Goal: Information Seeking & Learning: Learn about a topic

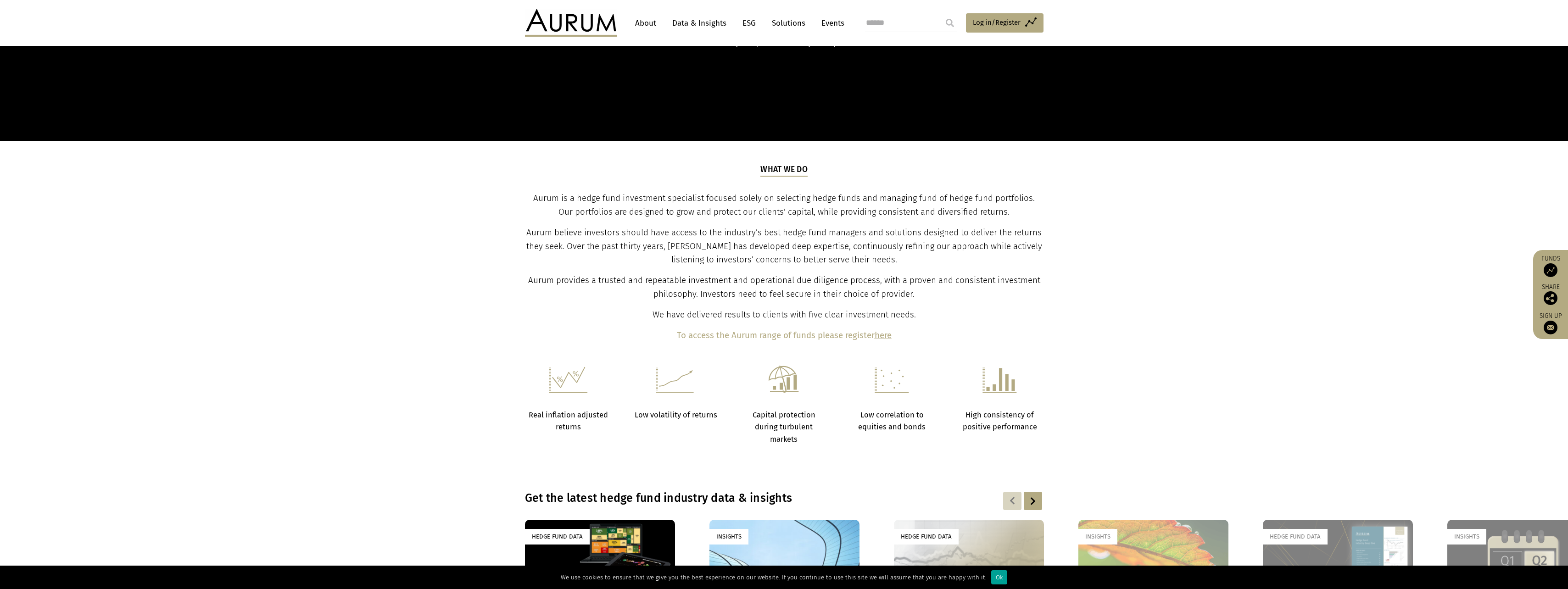
scroll to position [412, 0]
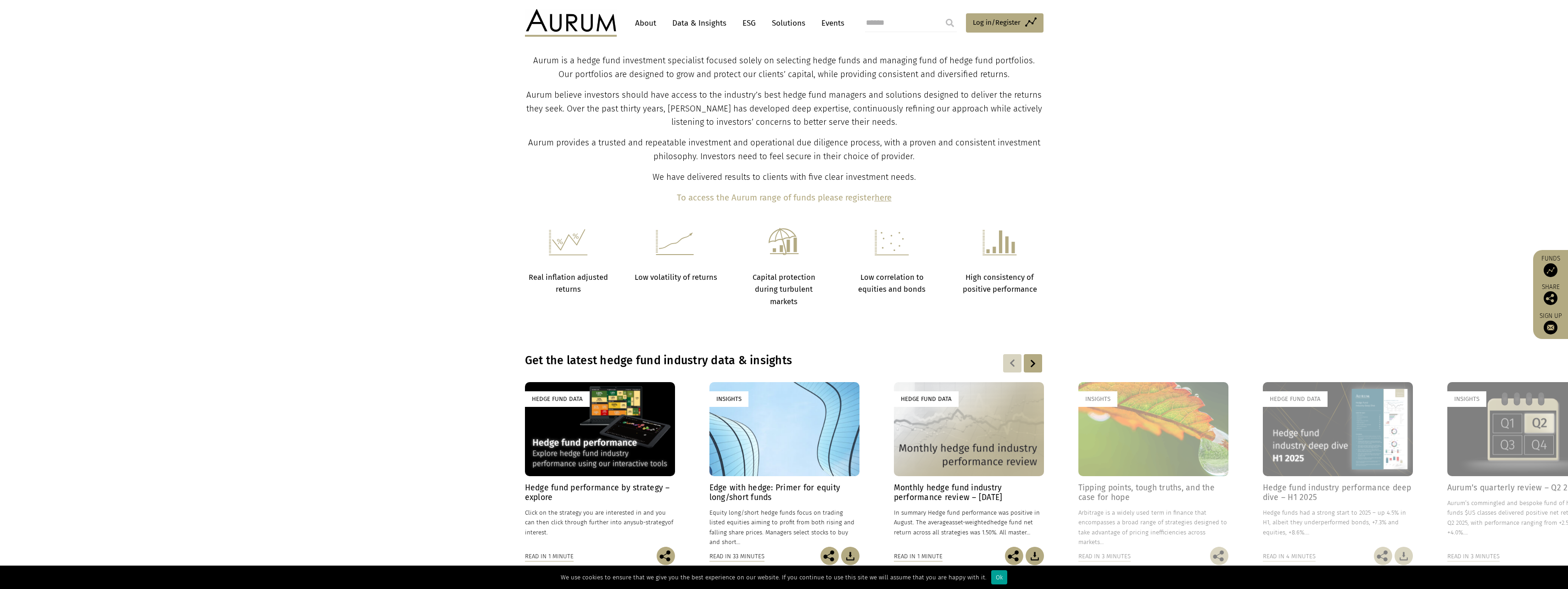
click at [992, 579] on div "Ok" at bounding box center [999, 577] width 16 height 15
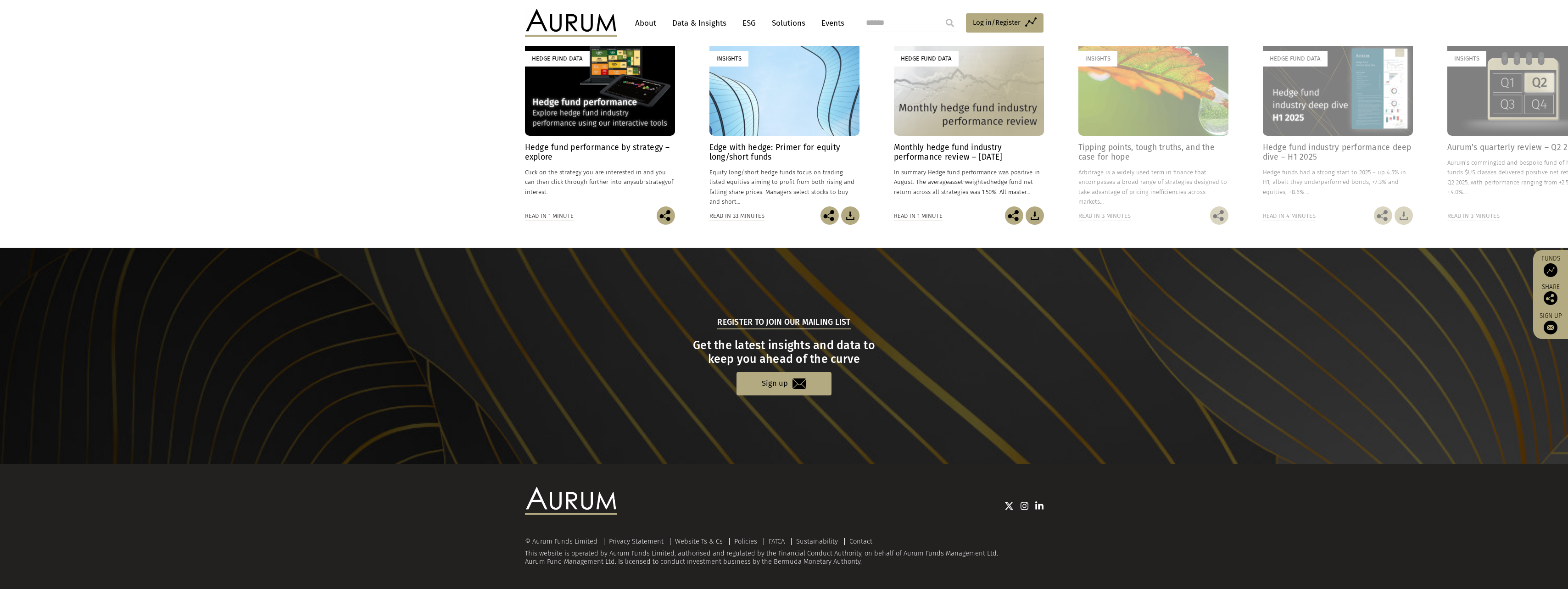
scroll to position [478, 0]
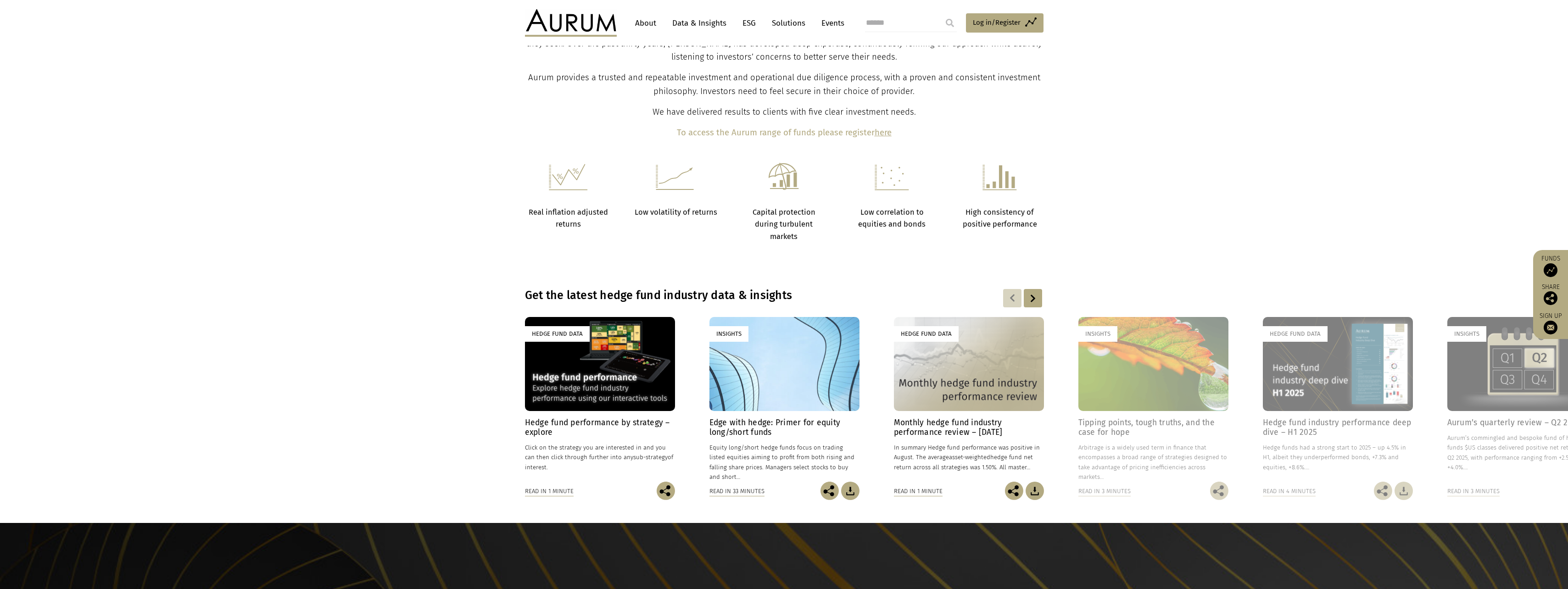
click at [1039, 300] on div at bounding box center [1033, 297] width 19 height 19
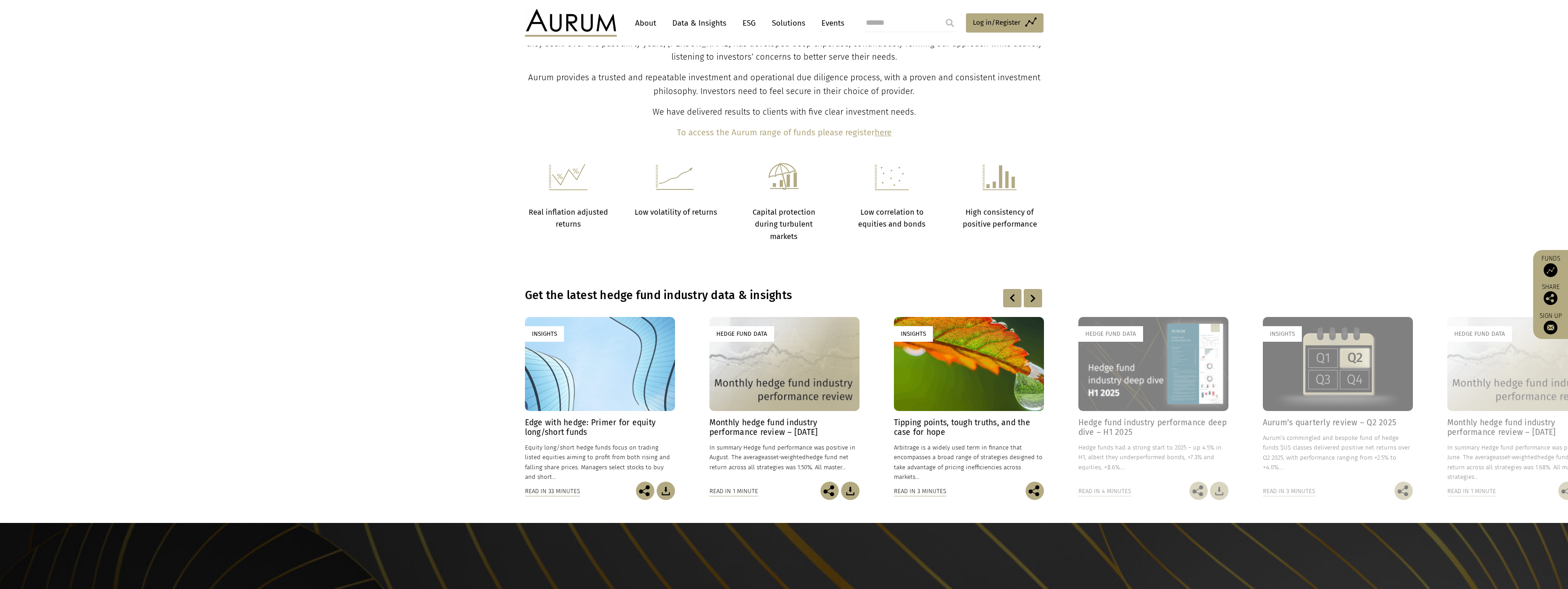
click at [1039, 300] on div at bounding box center [1033, 297] width 19 height 19
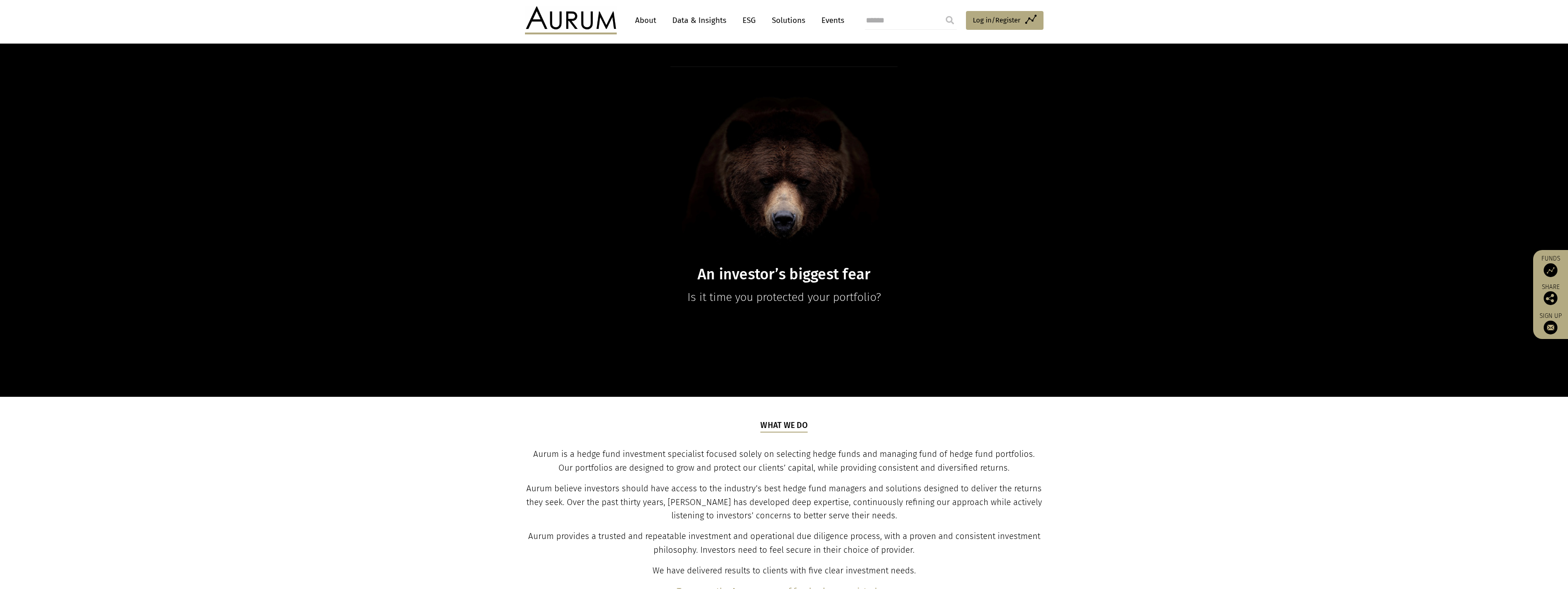
scroll to position [0, 0]
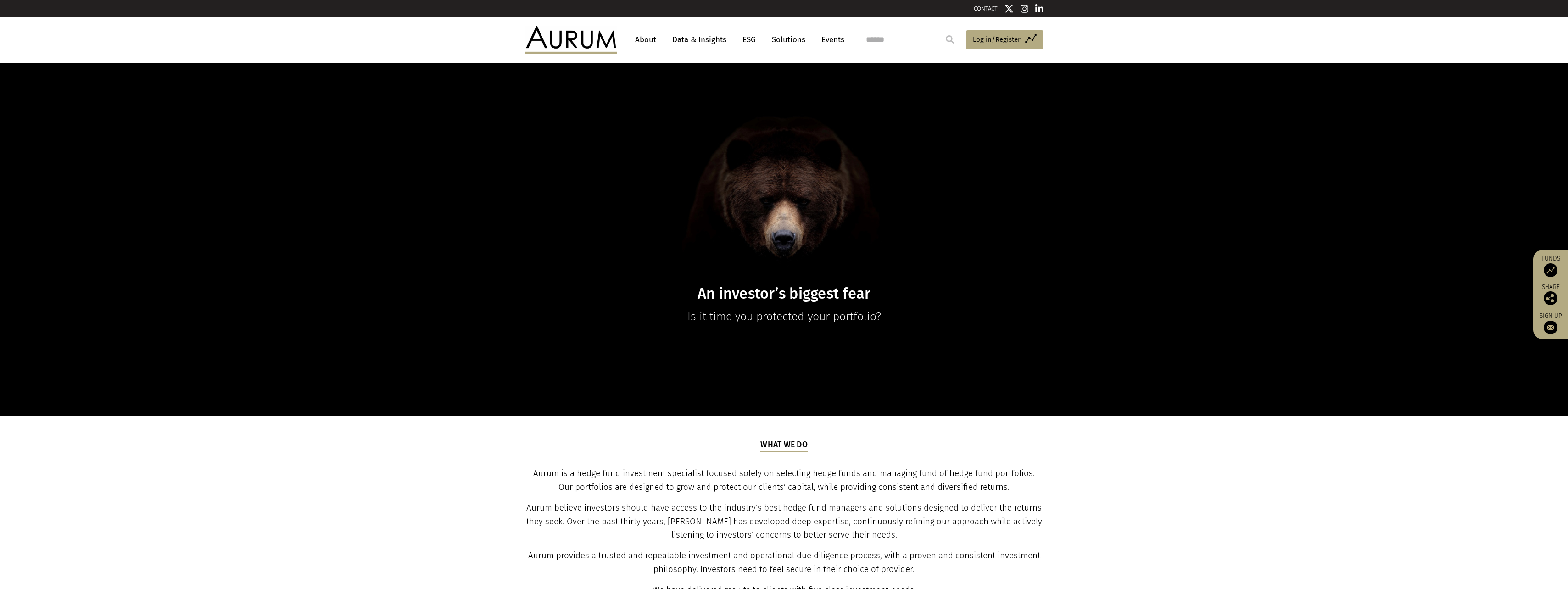
click at [656, 40] on link "About" at bounding box center [645, 39] width 30 height 17
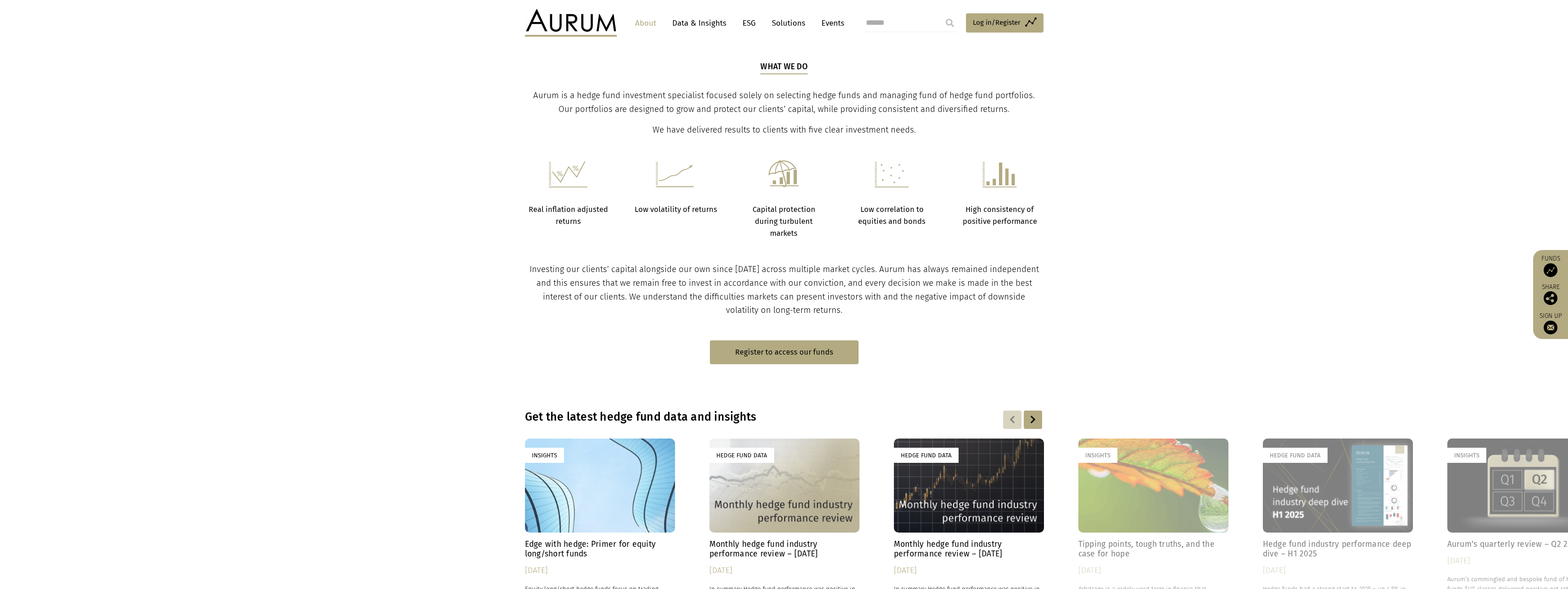
scroll to position [183, 0]
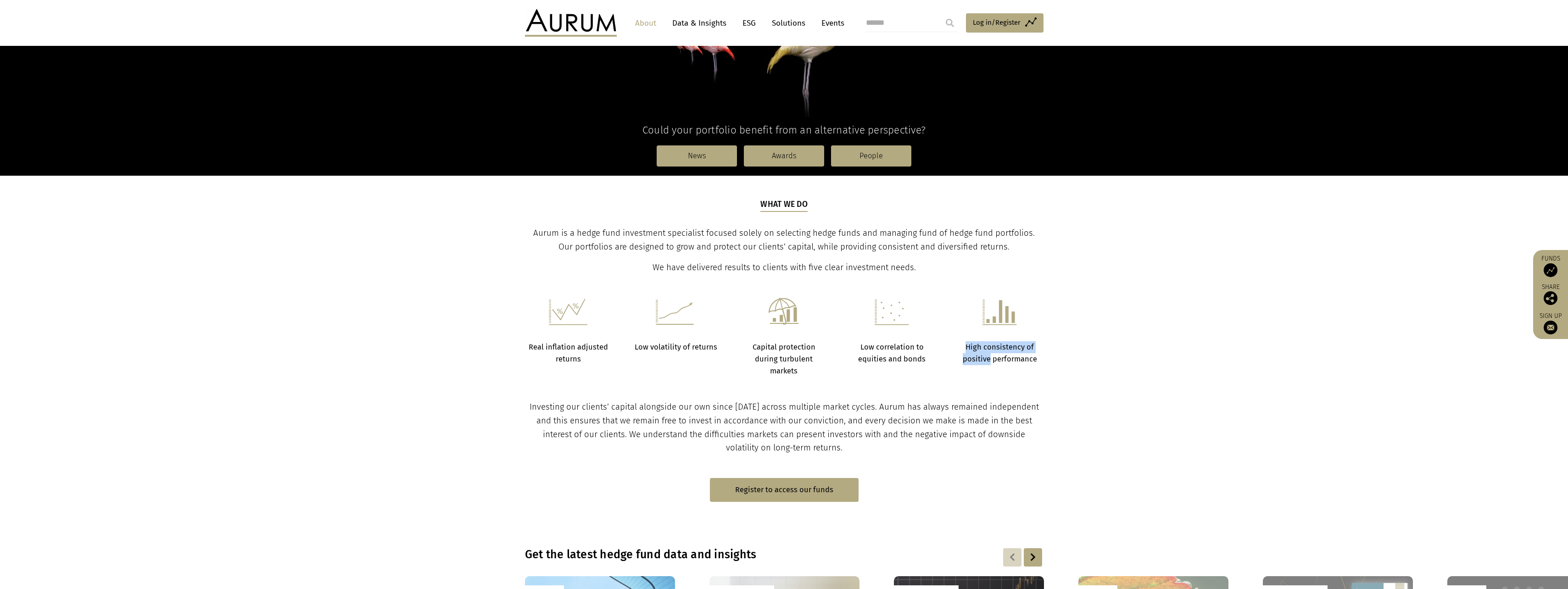
drag, startPoint x: 966, startPoint y: 346, endPoint x: 990, endPoint y: 360, distance: 27.8
click at [990, 360] on strong "High consistency of positive performance" at bounding box center [1000, 352] width 74 height 20
